Goal: Information Seeking & Learning: Learn about a topic

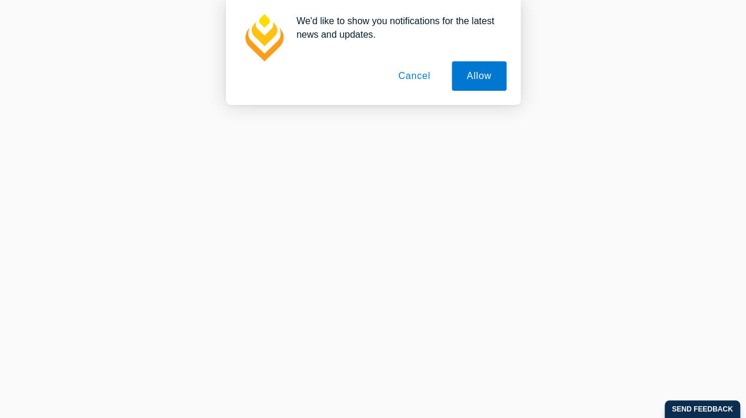
scroll to position [1563, 0]
click at [491, 81] on button "Allow" at bounding box center [479, 75] width 54 height 29
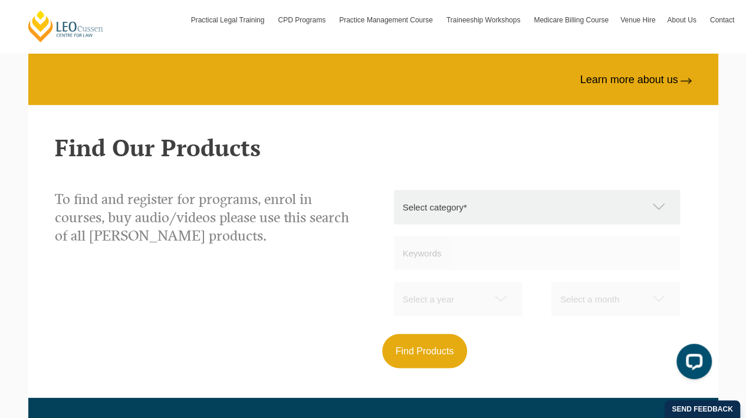
scroll to position [908, 0]
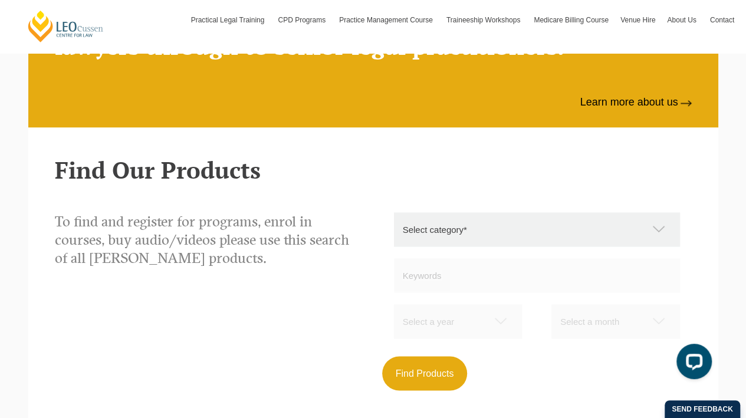
click at [513, 226] on select "Select category* Practical Legal Training Supervised Legal Trainees Workshops (…" at bounding box center [543, 229] width 298 height 34
click at [663, 234] on select "Select category* Practical Legal Training Supervised Legal Trainees Workshops (…" at bounding box center [543, 229] width 298 height 34
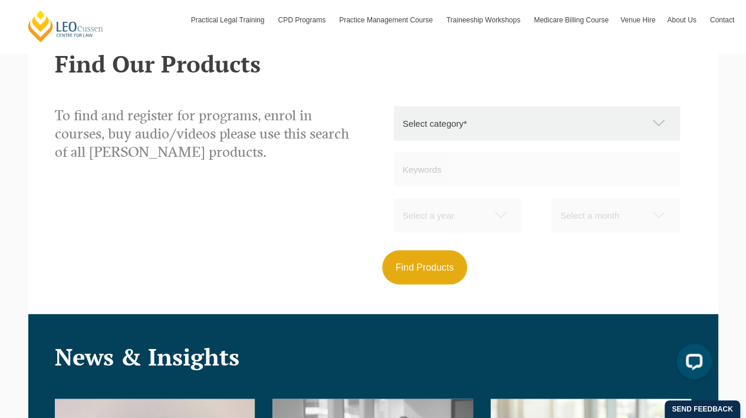
scroll to position [1017, 0]
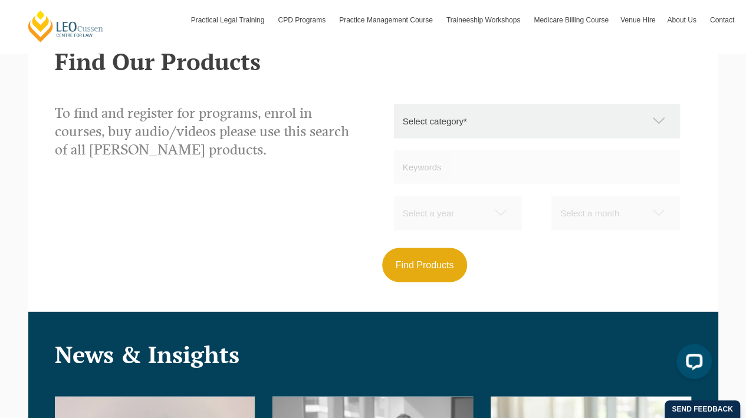
click at [656, 123] on select "Select category* Practical Legal Training Supervised Legal Trainees Workshops (…" at bounding box center [543, 121] width 298 height 34
select select "Practical Legal Training"
click at [394, 104] on select "Select category* Practical Legal Training Supervised Legal Trainees Workshops (…" at bounding box center [543, 121] width 298 height 34
click at [453, 267] on button "Find Products" at bounding box center [425, 265] width 86 height 34
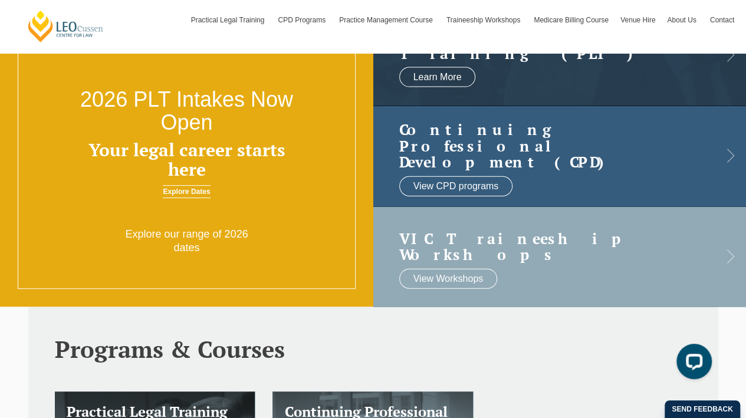
scroll to position [0, 0]
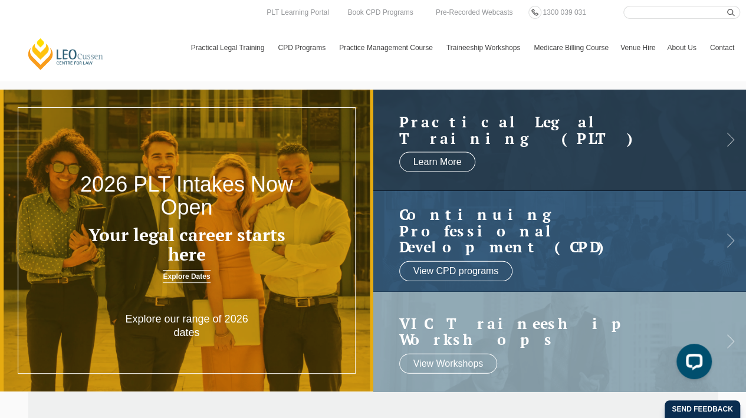
click at [0, 0] on link "Program Dates & Fees" at bounding box center [0, 0] width 0 height 0
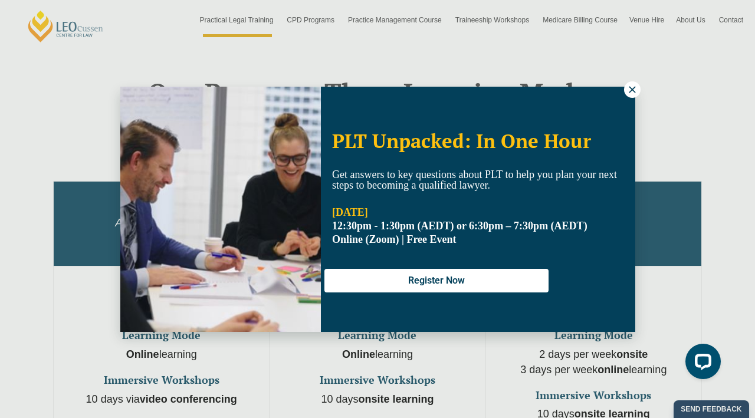
click at [628, 87] on icon at bounding box center [632, 89] width 11 height 11
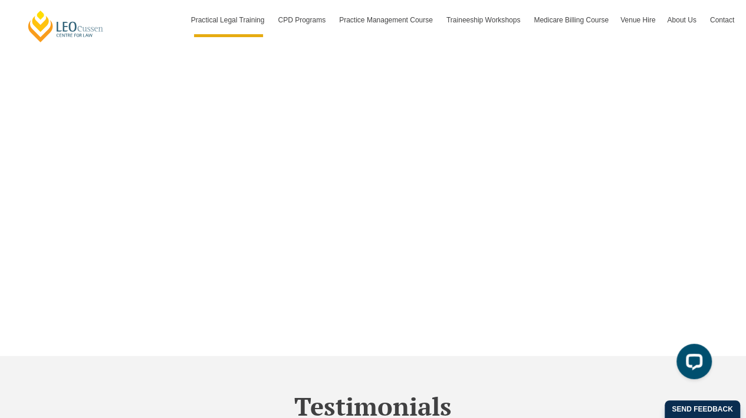
scroll to position [3879, 0]
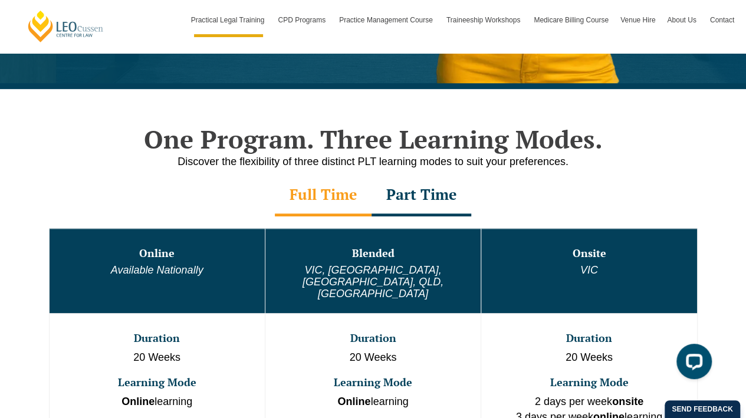
scroll to position [529, 0]
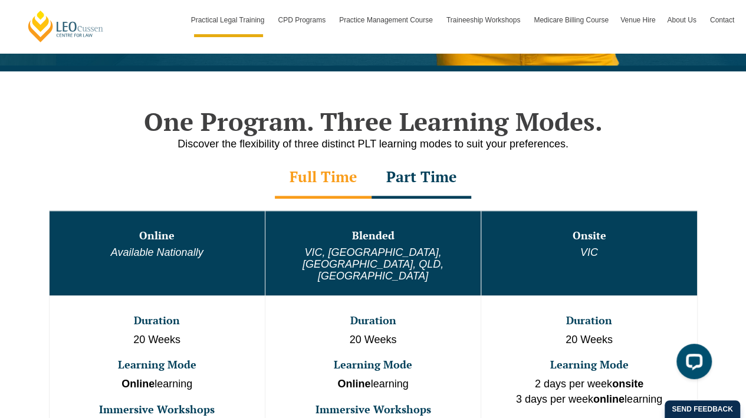
click at [399, 178] on div "Part Time" at bounding box center [422, 178] width 100 height 41
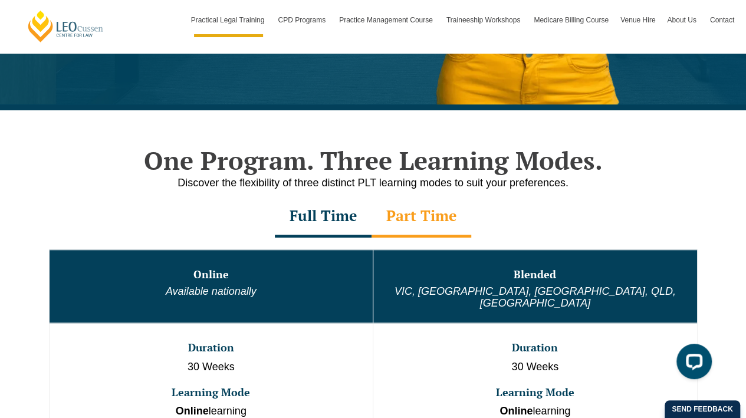
scroll to position [410, 0]
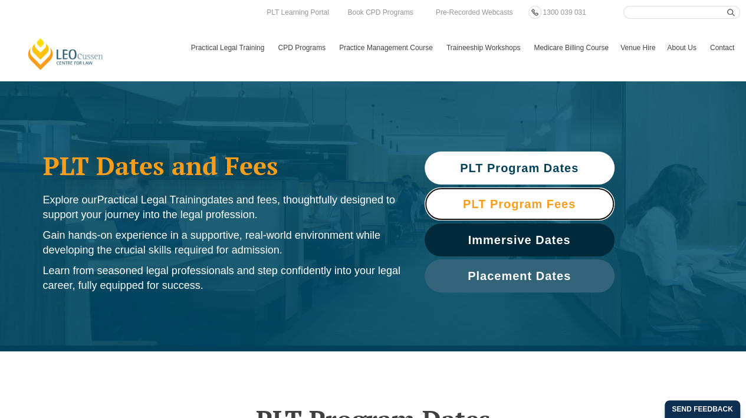
drag, startPoint x: 0, startPoint y: 0, endPoint x: 524, endPoint y: 204, distance: 562.7
click at [524, 204] on span "PLT Program Fees" at bounding box center [519, 204] width 113 height 12
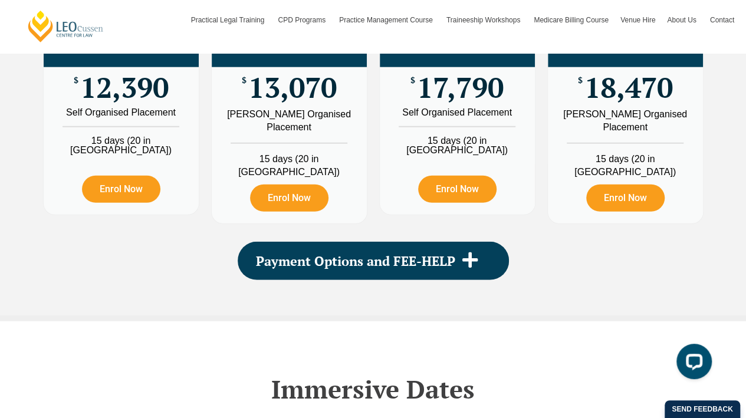
scroll to position [1489, 0]
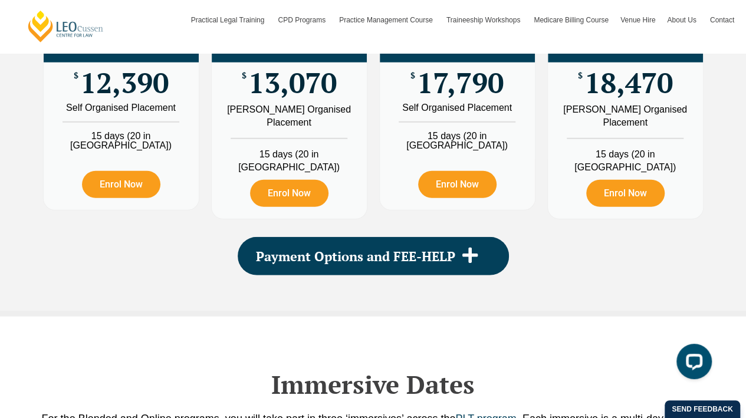
click at [468, 257] on icon at bounding box center [469, 255] width 15 height 15
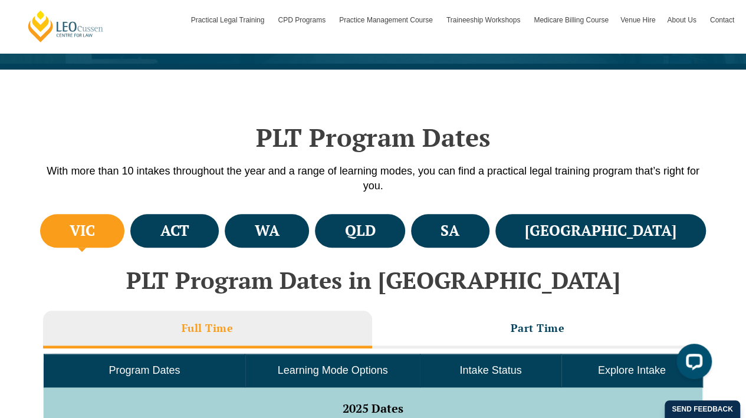
scroll to position [0, 0]
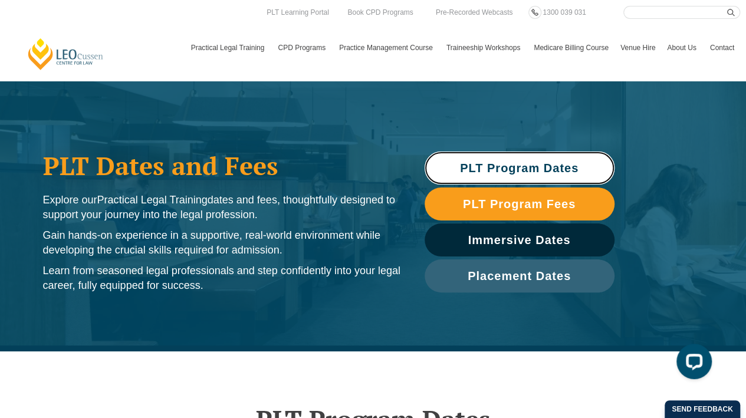
click at [577, 173] on span "PLT Program Dates" at bounding box center [519, 168] width 119 height 12
